Goal: Task Accomplishment & Management: Use online tool/utility

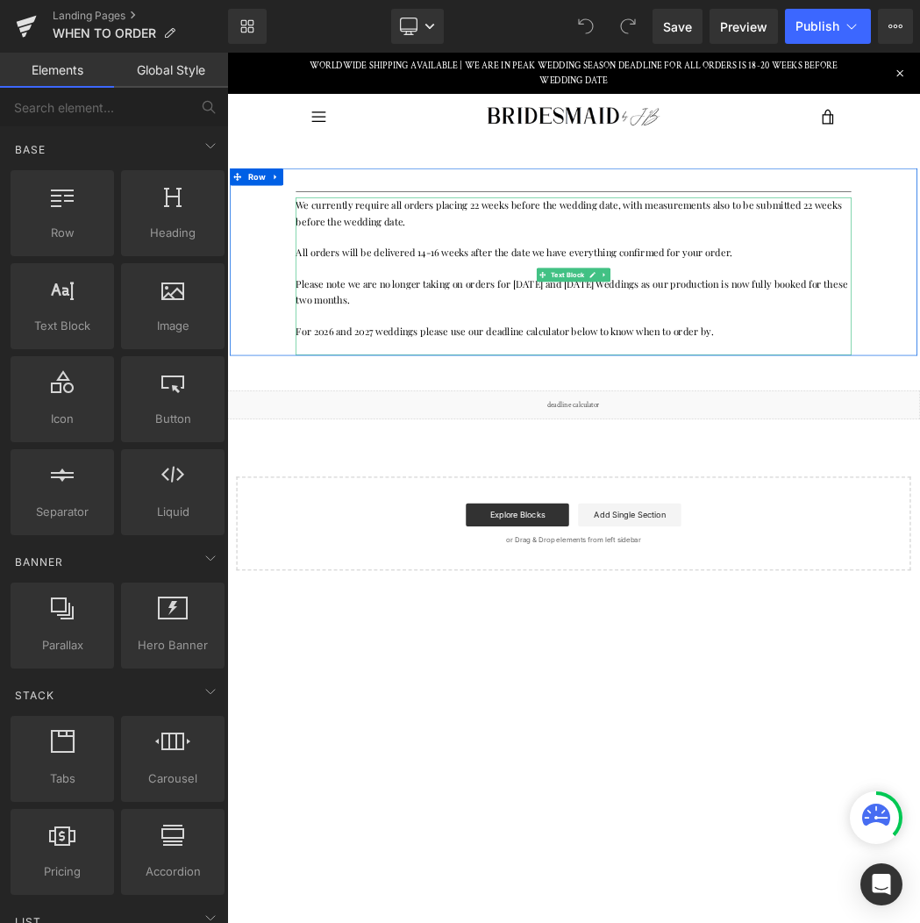
click at [570, 407] on p "Please note we are no longer taking on orders for [DATE] and [DATE] Weddings as…" at bounding box center [757, 420] width 851 height 48
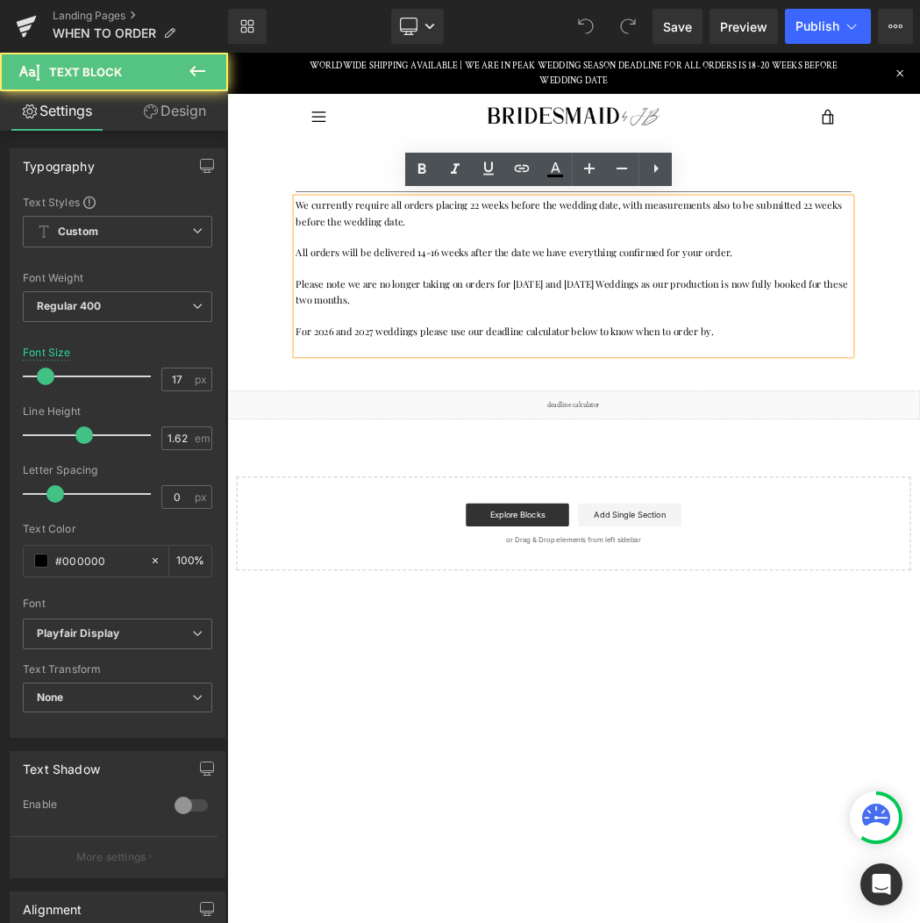
click at [504, 429] on p "Please note we are no longer taking on orders for [DATE] and [DATE] Weddings as…" at bounding box center [757, 420] width 851 height 48
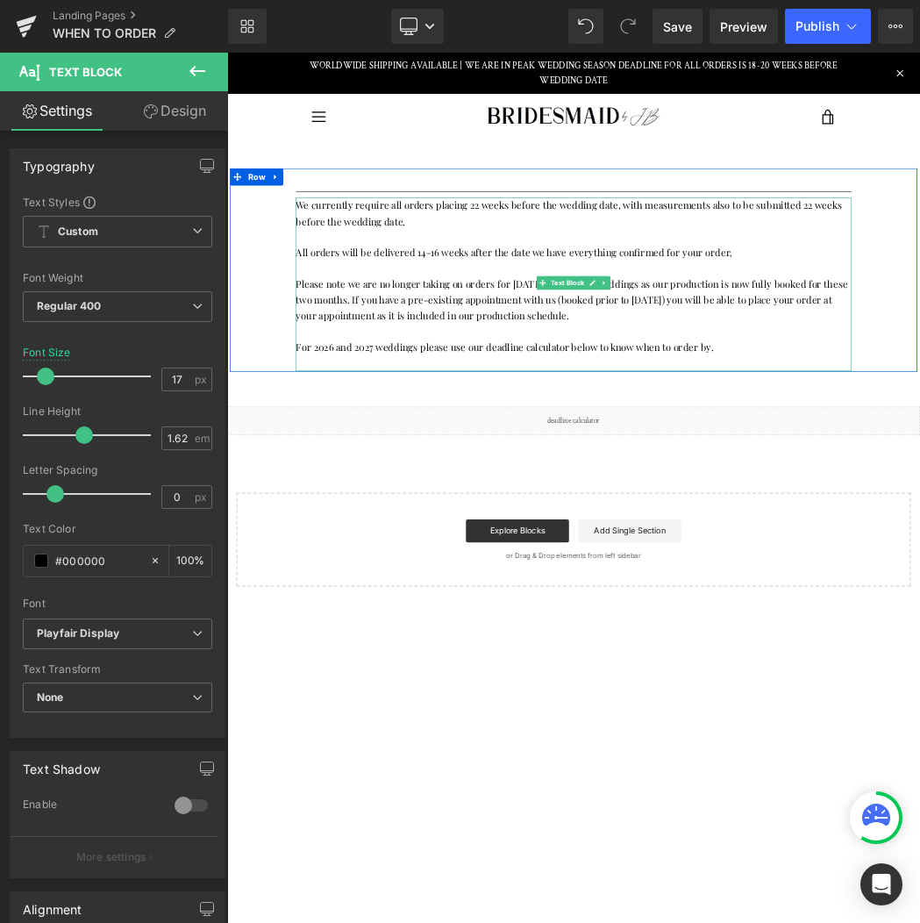
drag, startPoint x: 455, startPoint y: 429, endPoint x: 464, endPoint y: 435, distance: 10.7
click at [454, 429] on p "Please note we are no longer taking on orders for [DATE] and [DATE] Weddings as…" at bounding box center [757, 432] width 851 height 73
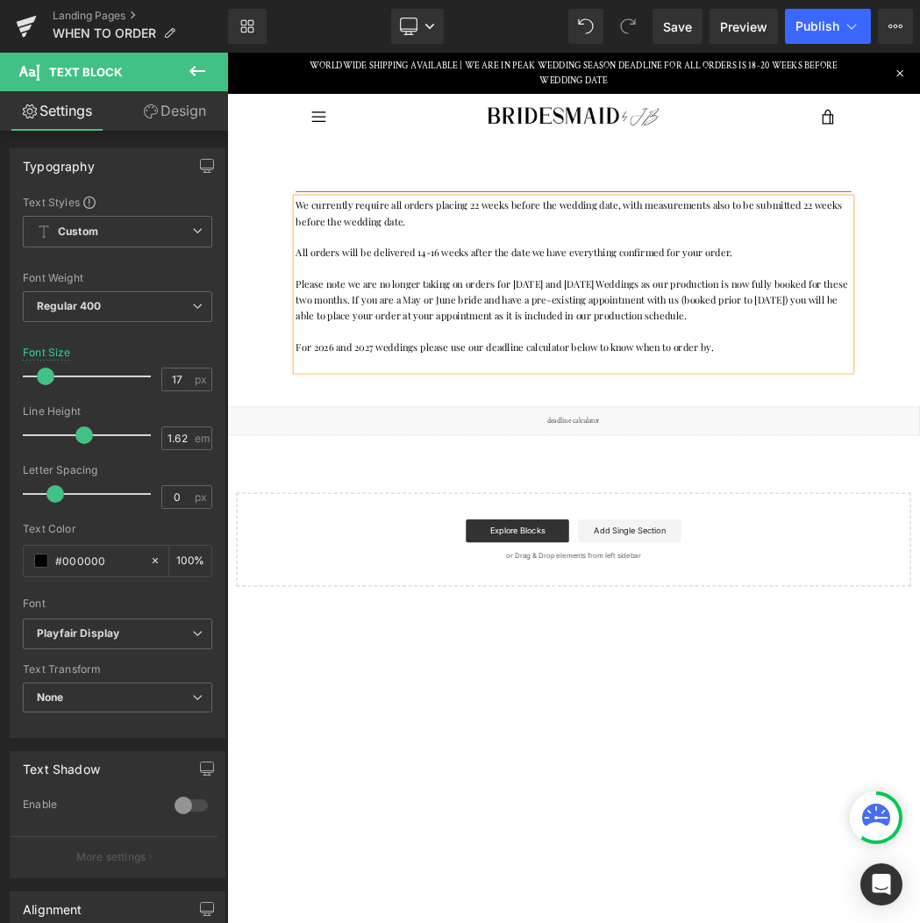
click at [919, 454] on p "Please note we are no longer taking on orders for [DATE] and [DATE] Weddings as…" at bounding box center [757, 432] width 851 height 73
click at [678, 32] on span "Save" at bounding box center [677, 27] width 29 height 18
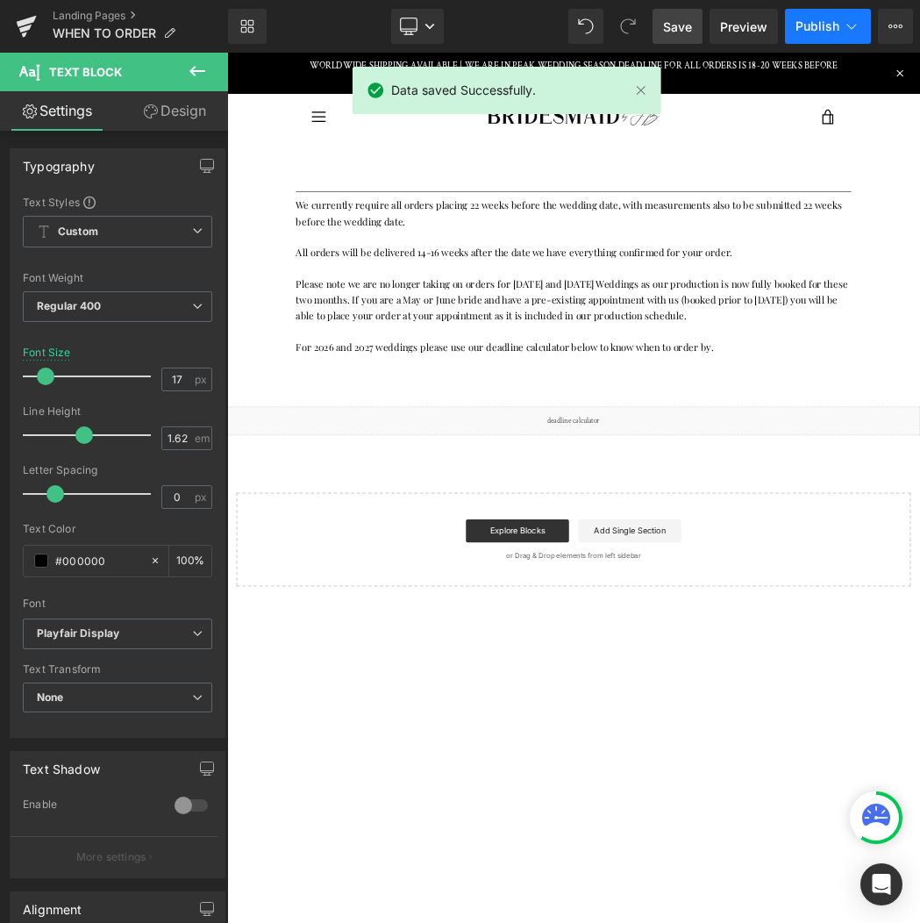
click at [813, 36] on button "Publish" at bounding box center [828, 26] width 86 height 35
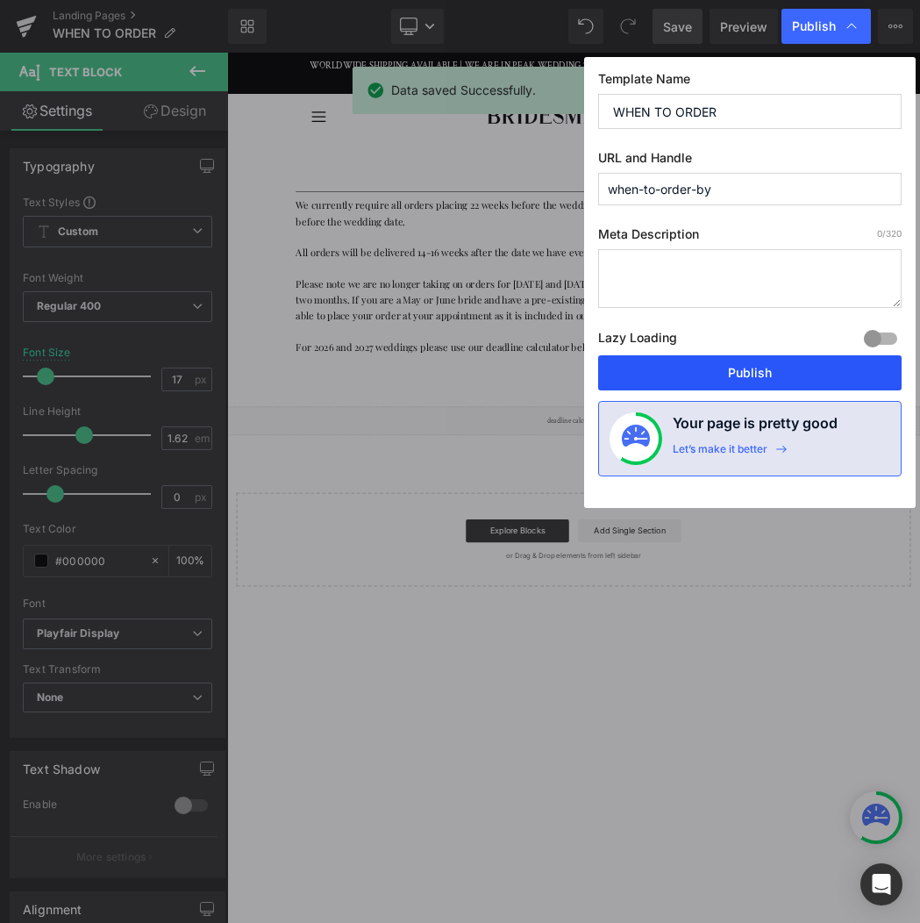
click at [769, 369] on button "Publish" at bounding box center [749, 372] width 303 height 35
